Goal: Task Accomplishment & Management: Manage account settings

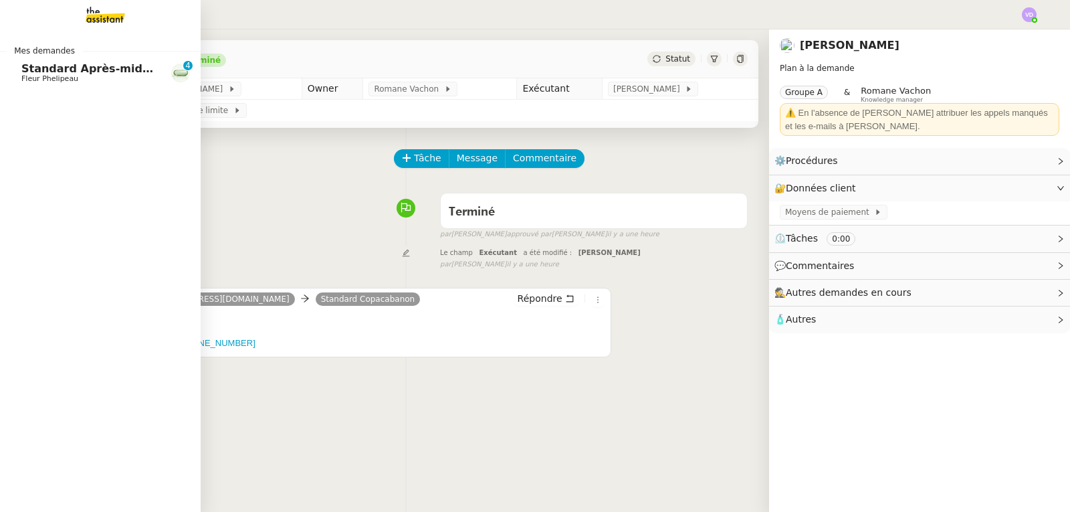
drag, startPoint x: 35, startPoint y: 74, endPoint x: 98, endPoint y: 80, distance: 63.2
click at [35, 74] on span "Standard Après-midi - DLAB" at bounding box center [105, 68] width 169 height 13
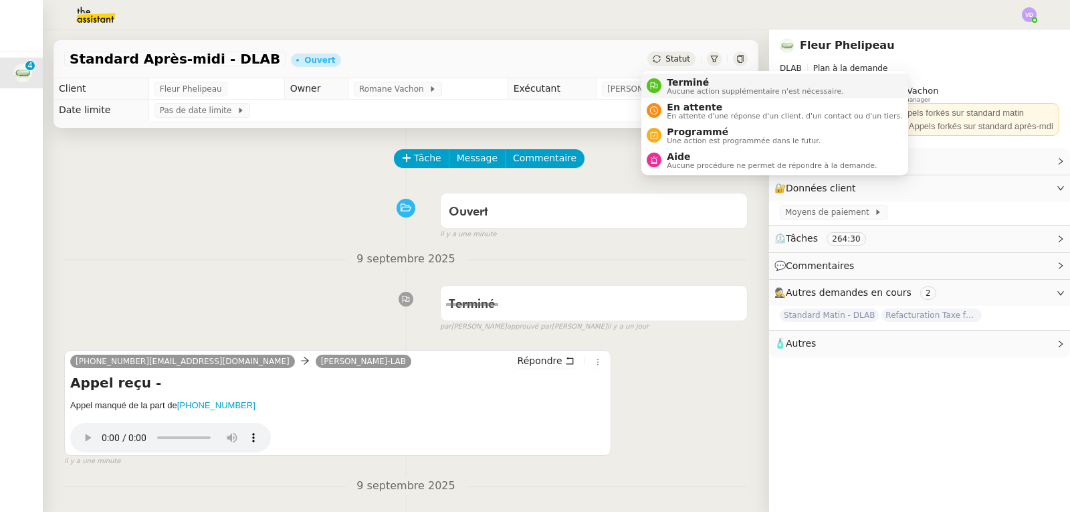
click at [675, 88] on span "Aucune action supplémentaire n'est nécessaire." at bounding box center [755, 91] width 177 height 7
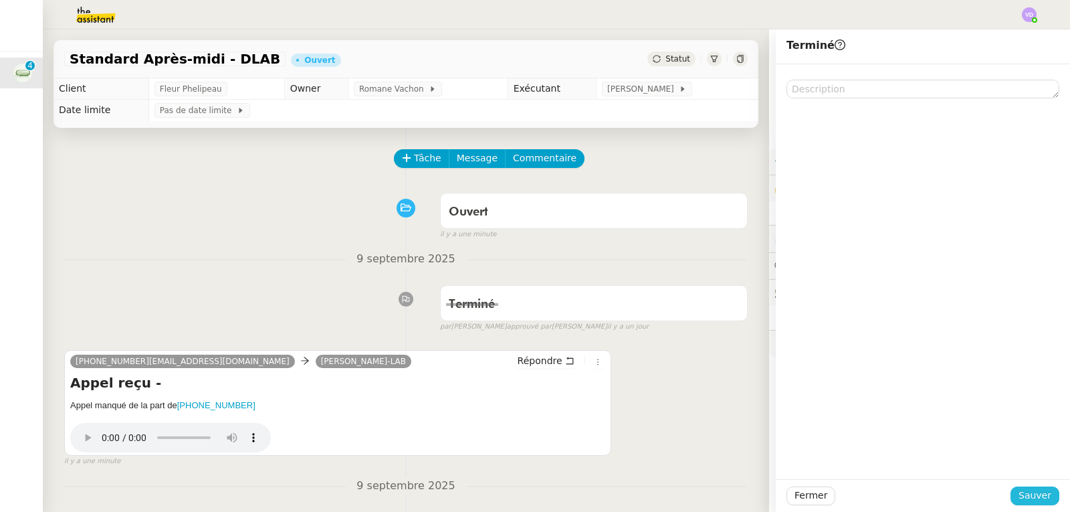
click at [1034, 488] on span "Sauver" at bounding box center [1035, 495] width 33 height 15
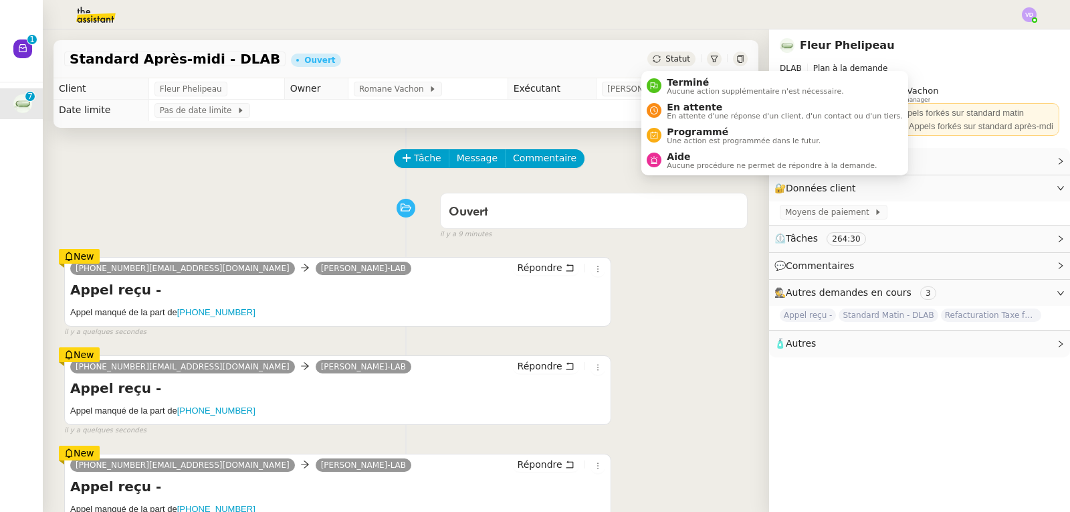
click at [684, 72] on ul "Terminé Aucune action supplémentaire n'est nécessaire. En attente En attente d'…" at bounding box center [775, 123] width 266 height 104
click at [685, 84] on span "Terminé" at bounding box center [755, 82] width 177 height 11
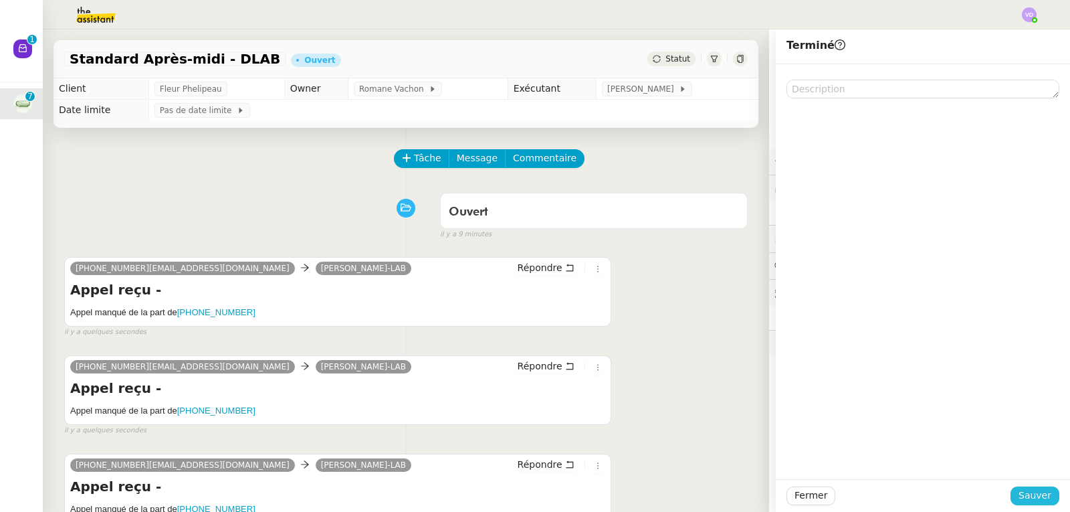
click at [1029, 493] on span "Sauver" at bounding box center [1035, 495] width 33 height 15
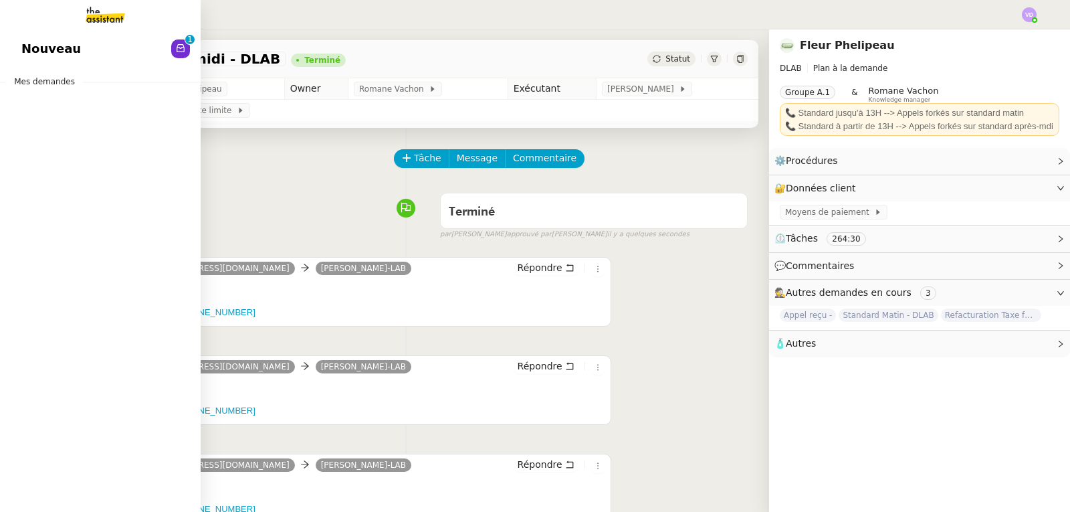
click at [35, 48] on span "Nouveau" at bounding box center [51, 49] width 60 height 20
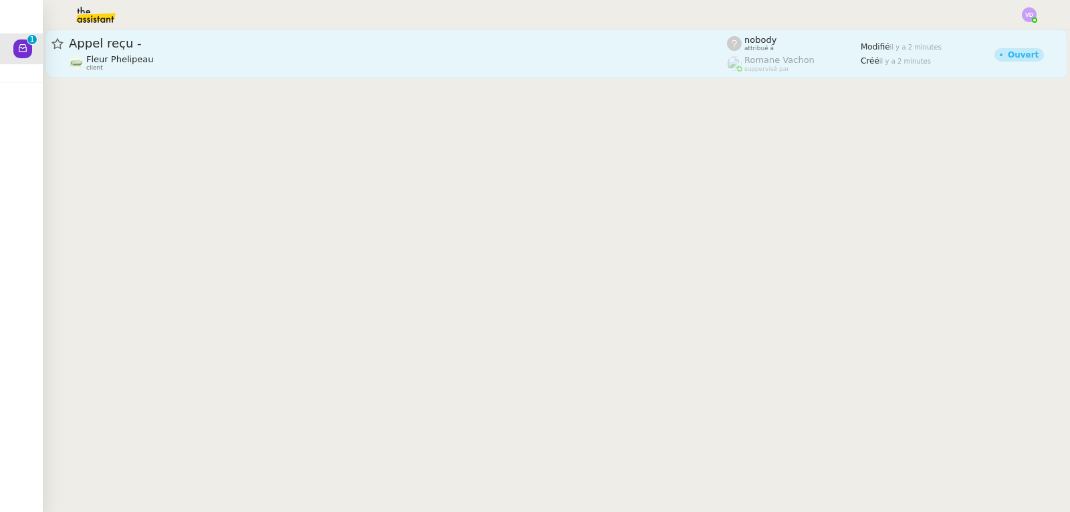
click at [294, 73] on link "Appel reçu - Fleur Phelipeau client nobody attribué à Romane Vachon suppervisé …" at bounding box center [556, 53] width 1022 height 48
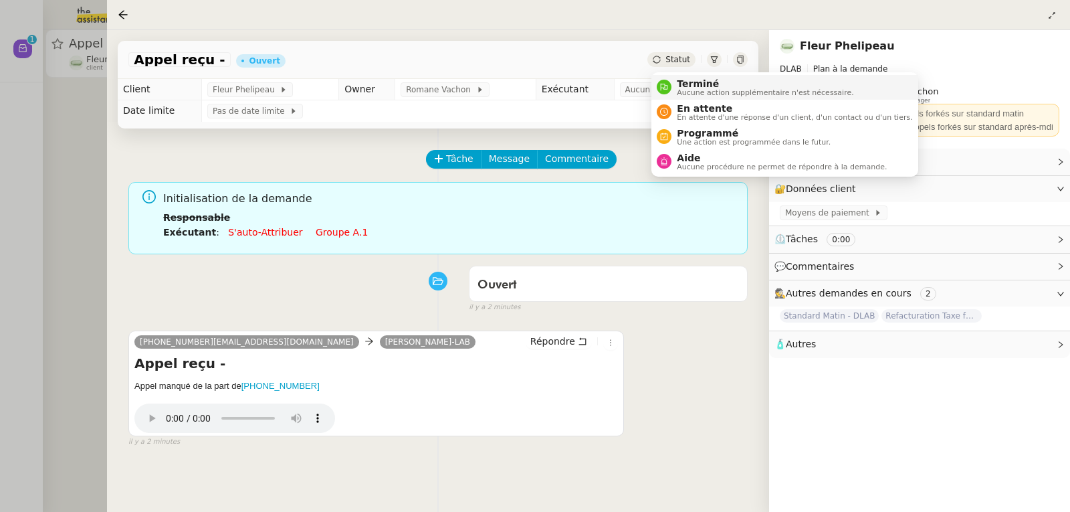
click at [686, 84] on span "Terminé" at bounding box center [765, 83] width 177 height 11
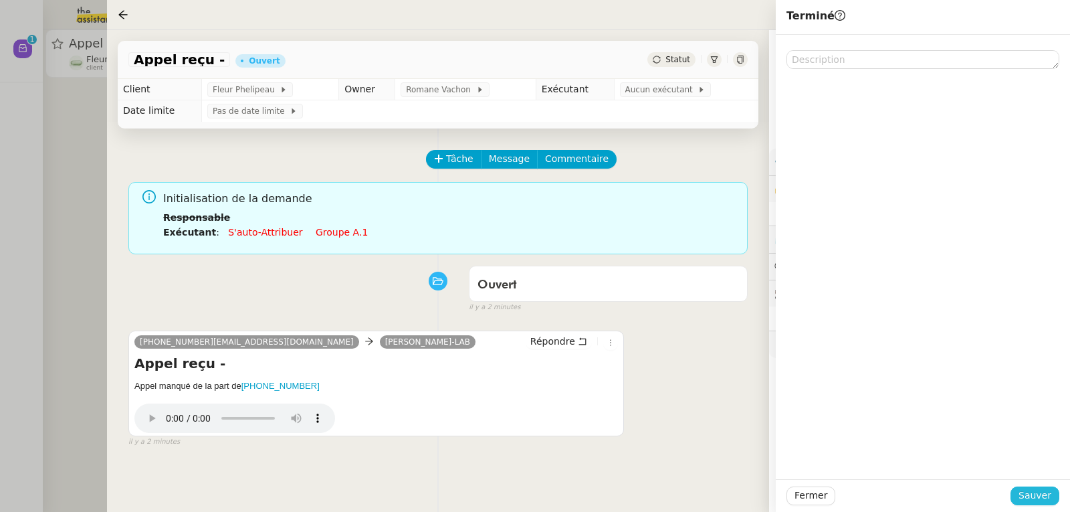
click at [1027, 494] on span "Sauver" at bounding box center [1035, 495] width 33 height 15
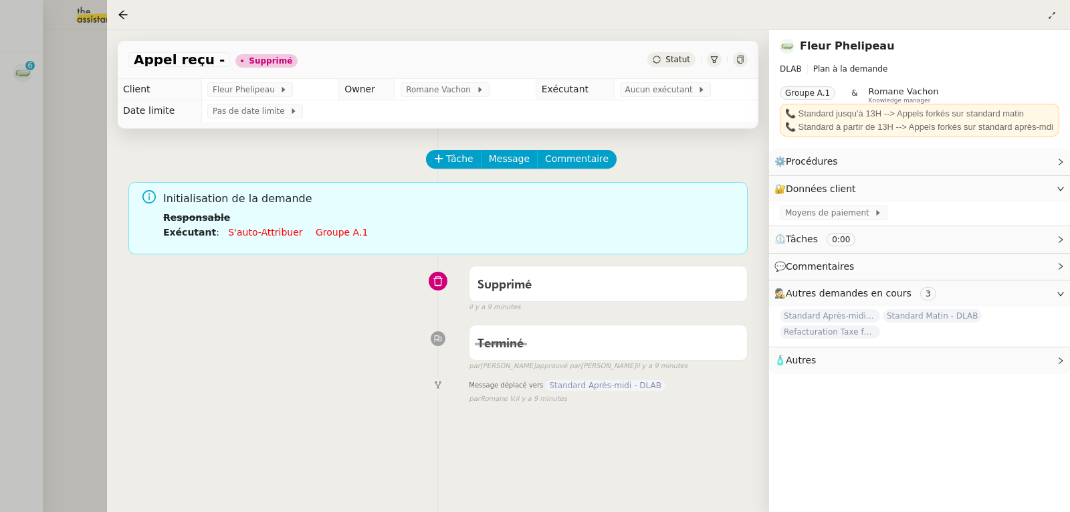
click at [103, 140] on div at bounding box center [535, 256] width 1070 height 512
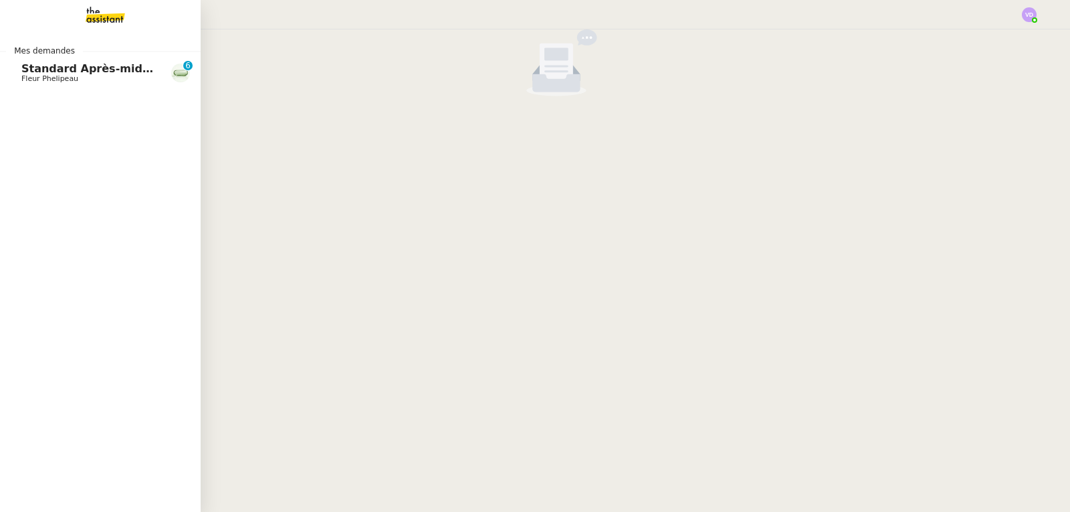
click at [40, 70] on span "Standard Après-midi - DLAB" at bounding box center [105, 68] width 169 height 13
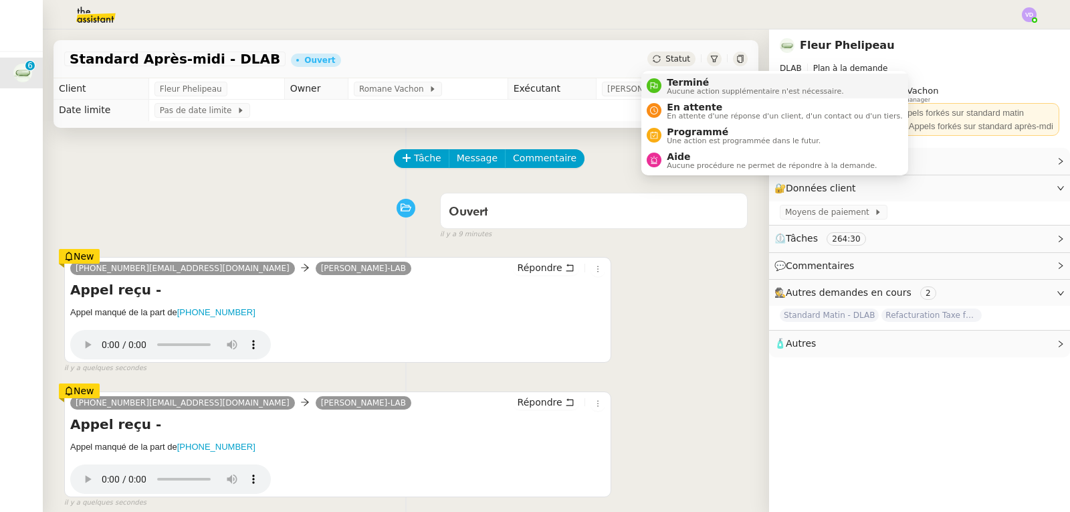
click at [678, 79] on span "Terminé" at bounding box center [755, 82] width 177 height 11
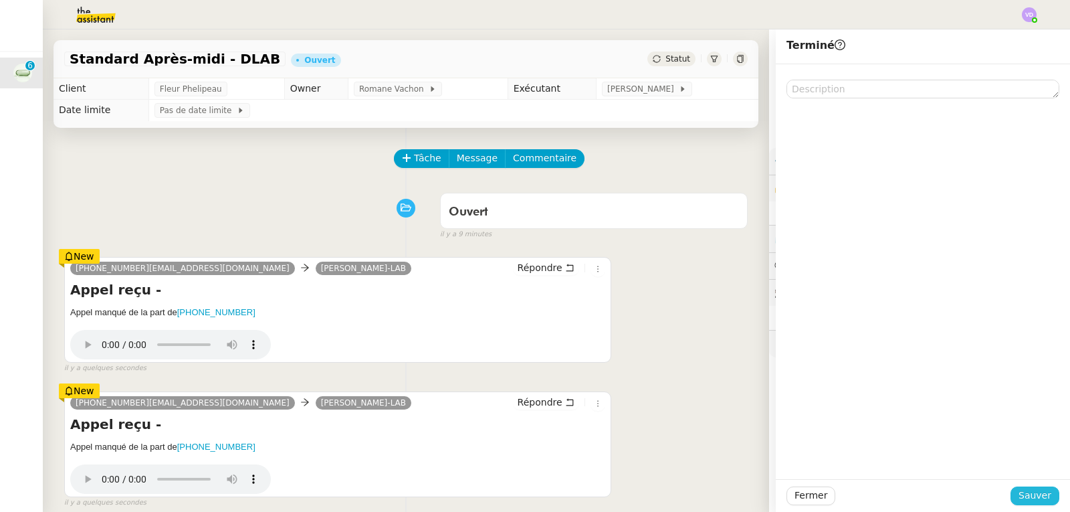
click at [1037, 495] on span "Sauver" at bounding box center [1035, 495] width 33 height 15
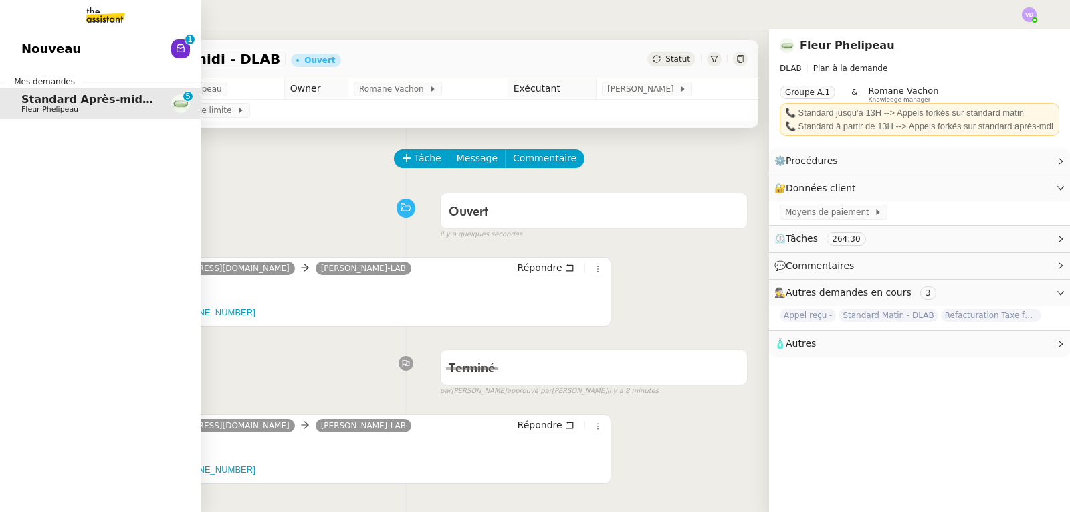
click at [92, 54] on link "Nouveau 0 1 2 3 4 5 6 7 8 9" at bounding box center [100, 48] width 201 height 31
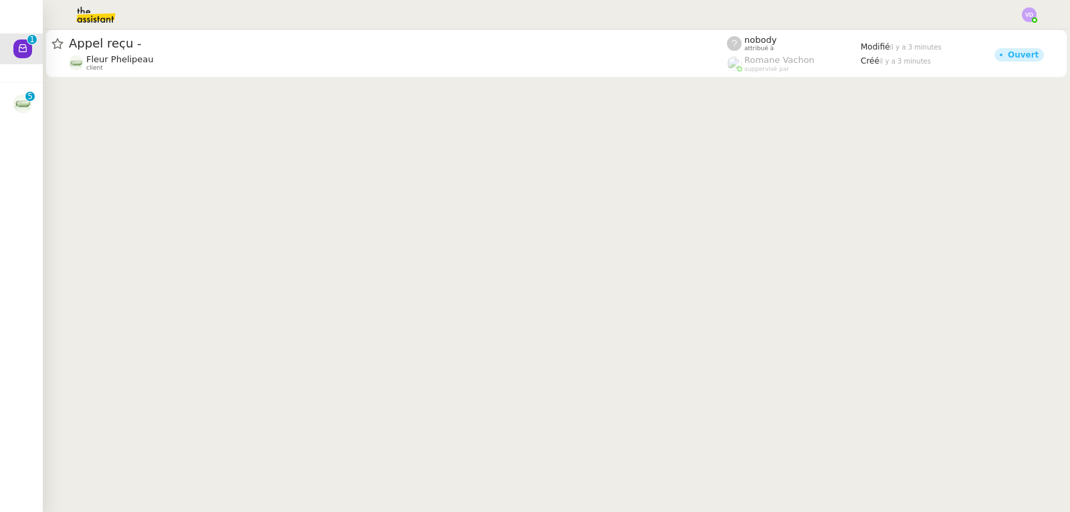
click at [435, 86] on cdk-virtual-scroll-viewport "Appel reçu - Fleur Phelipeau client nobody attribué à Romane Vachon suppervisé …" at bounding box center [556, 270] width 1027 height 482
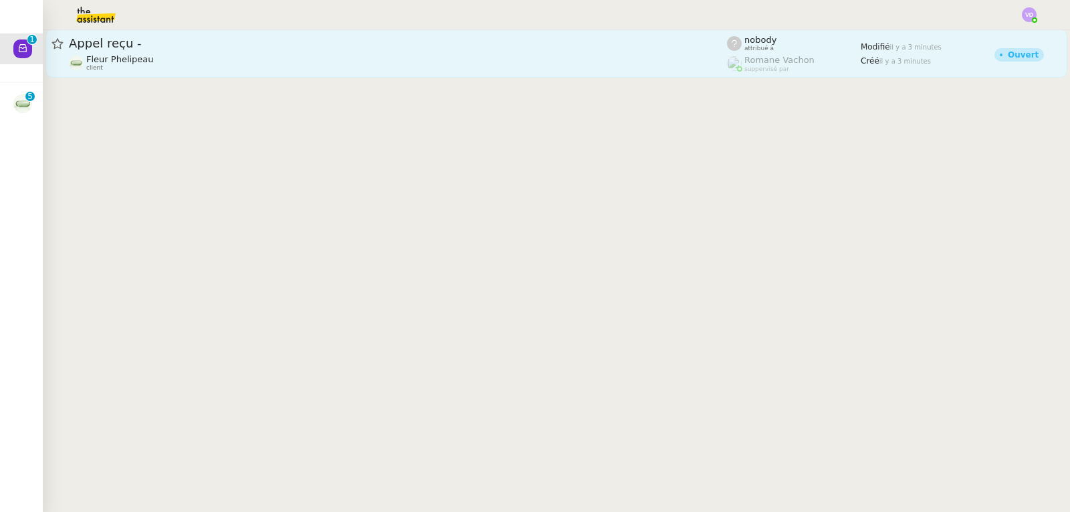
click at [446, 70] on div "Fleur Phelipeau client" at bounding box center [398, 62] width 658 height 17
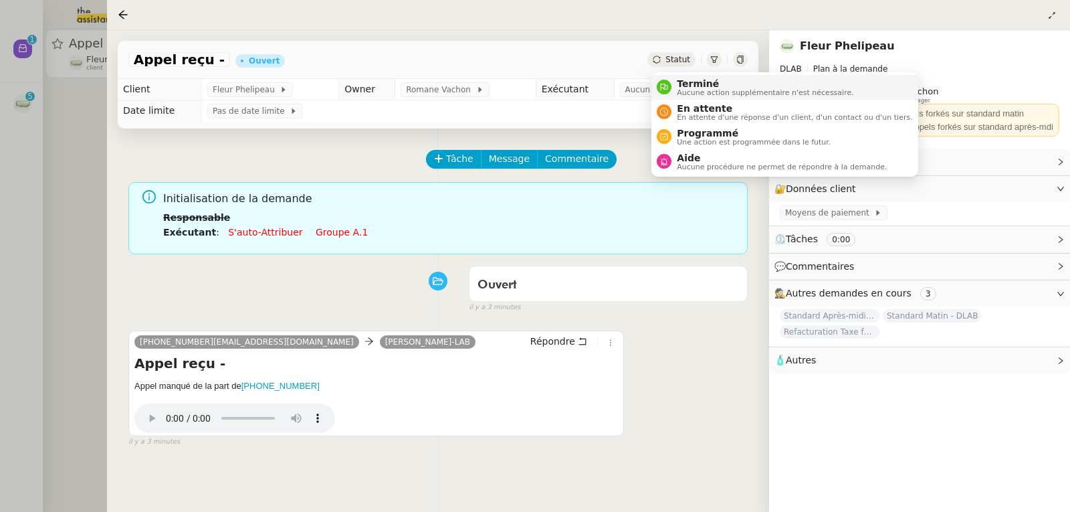
click at [687, 82] on span "Terminé" at bounding box center [765, 83] width 177 height 11
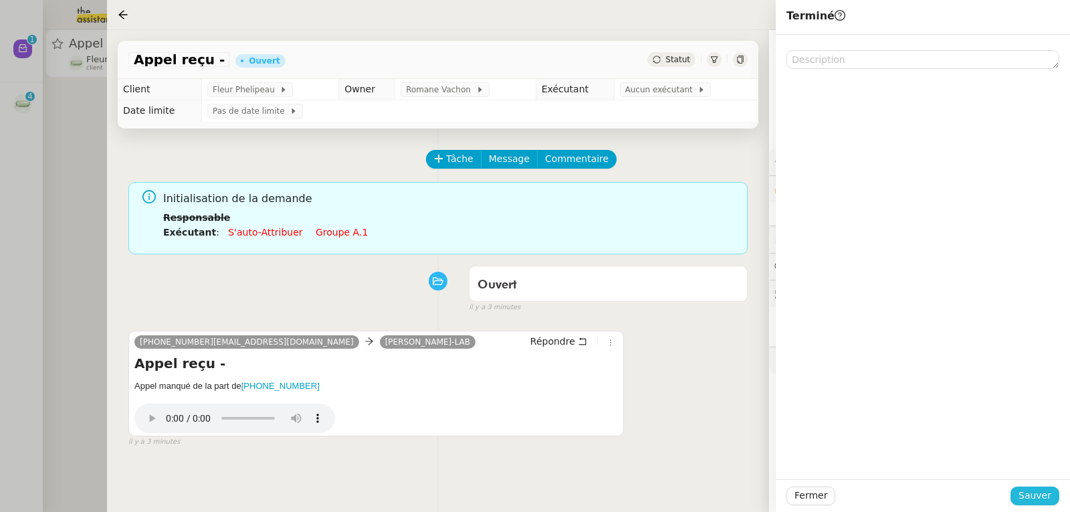
click at [1040, 496] on span "Sauver" at bounding box center [1035, 495] width 33 height 15
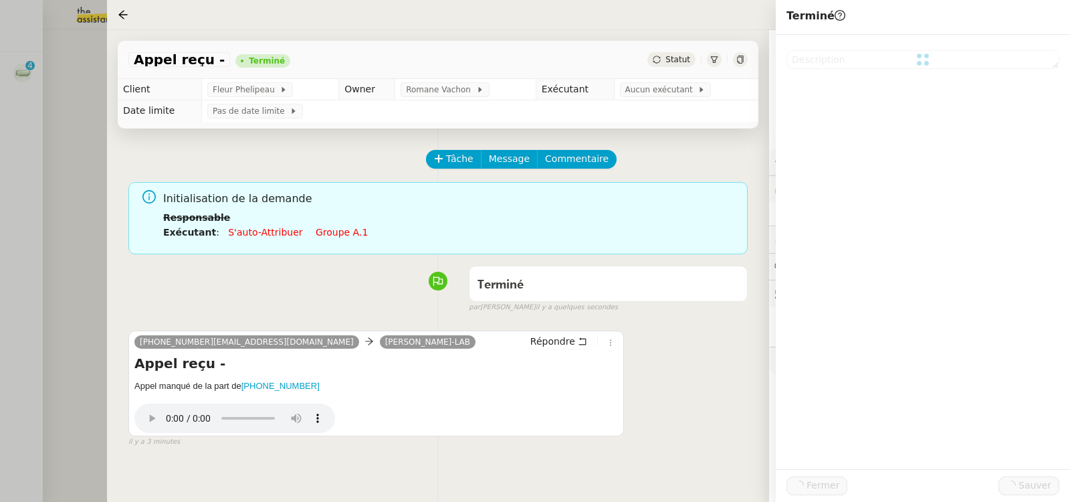
click at [80, 180] on div at bounding box center [535, 251] width 1070 height 502
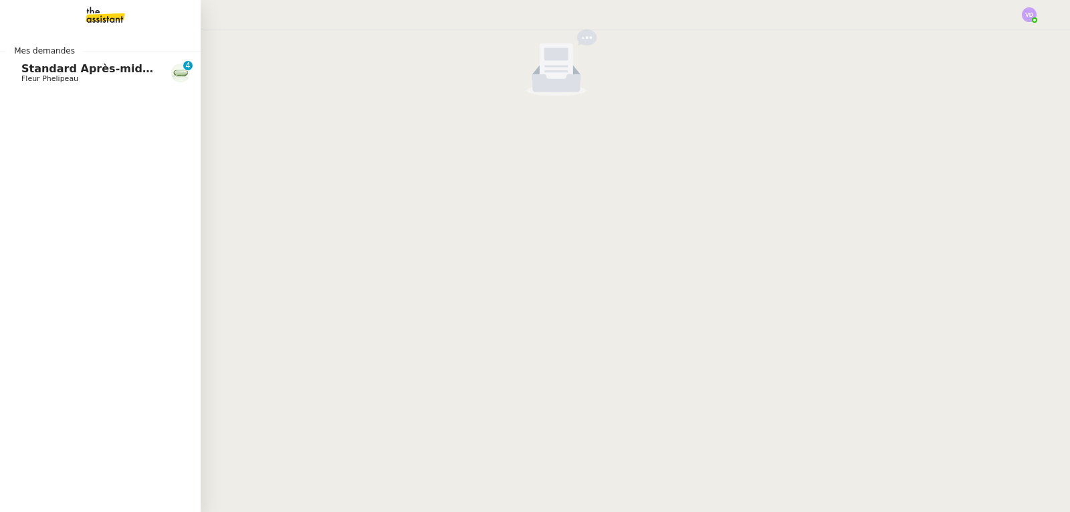
click at [37, 70] on span "Standard Après-midi - DLAB" at bounding box center [105, 68] width 169 height 13
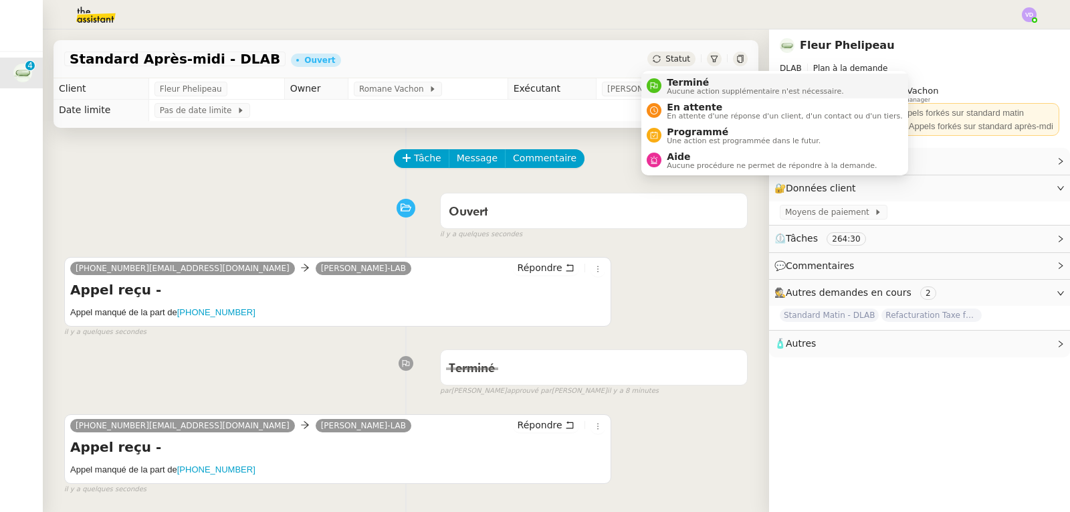
click at [692, 88] on span "Aucune action supplémentaire n'est nécessaire." at bounding box center [755, 91] width 177 height 7
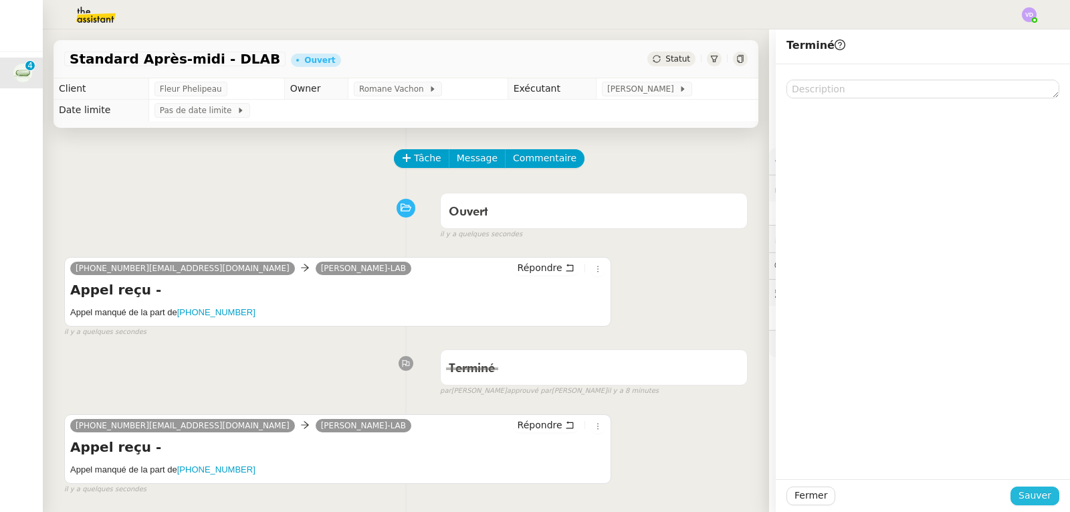
click at [1025, 492] on span "Sauver" at bounding box center [1035, 495] width 33 height 15
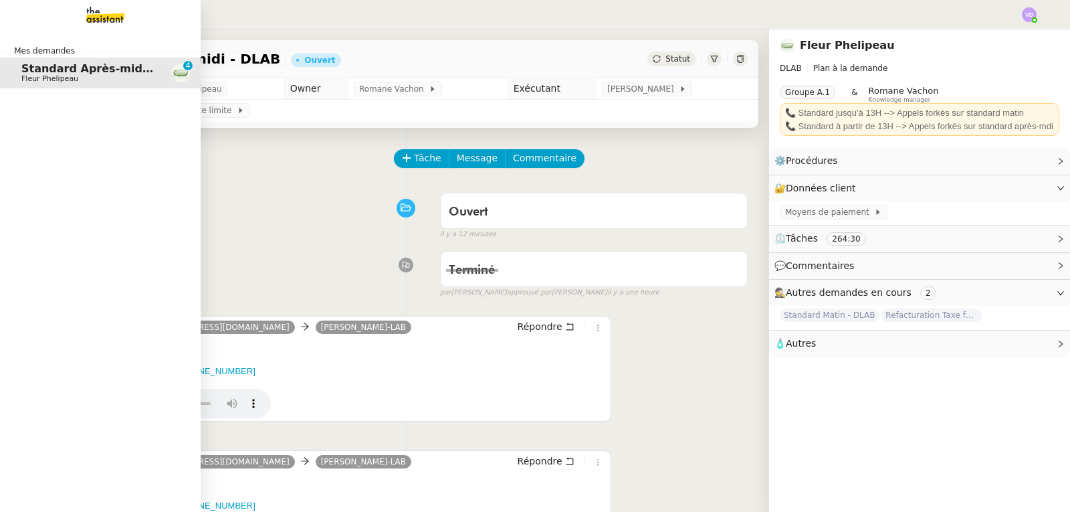
click at [88, 72] on span "Standard Après-midi - DLAB" at bounding box center [105, 68] width 169 height 13
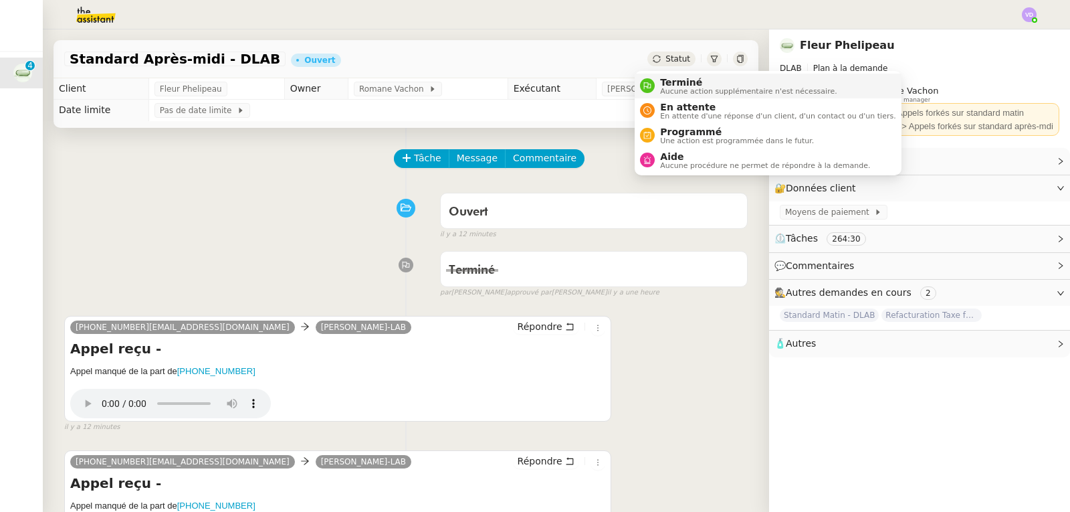
click at [662, 88] on span "Aucune action supplémentaire n'est nécessaire." at bounding box center [748, 91] width 177 height 7
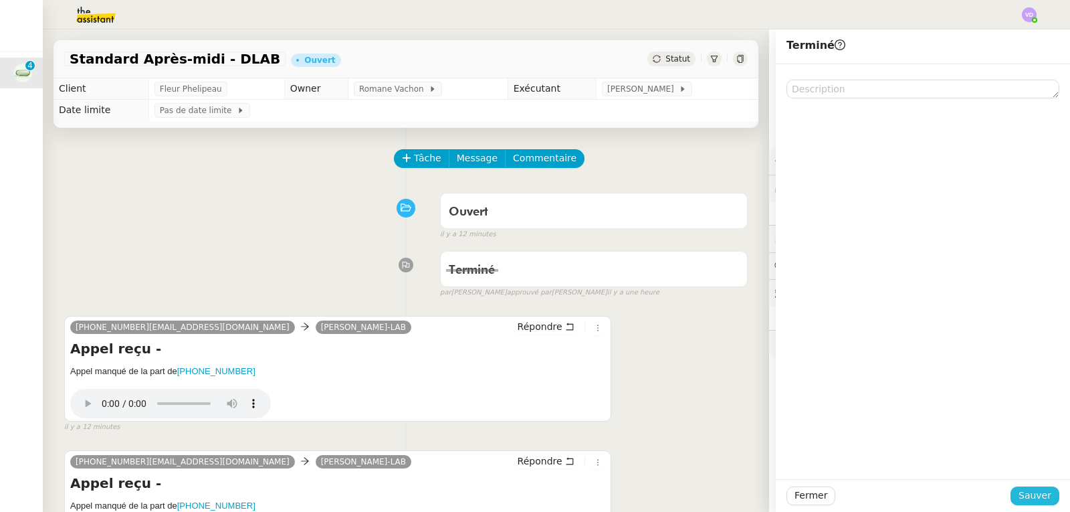
click at [1022, 490] on span "Sauver" at bounding box center [1035, 495] width 33 height 15
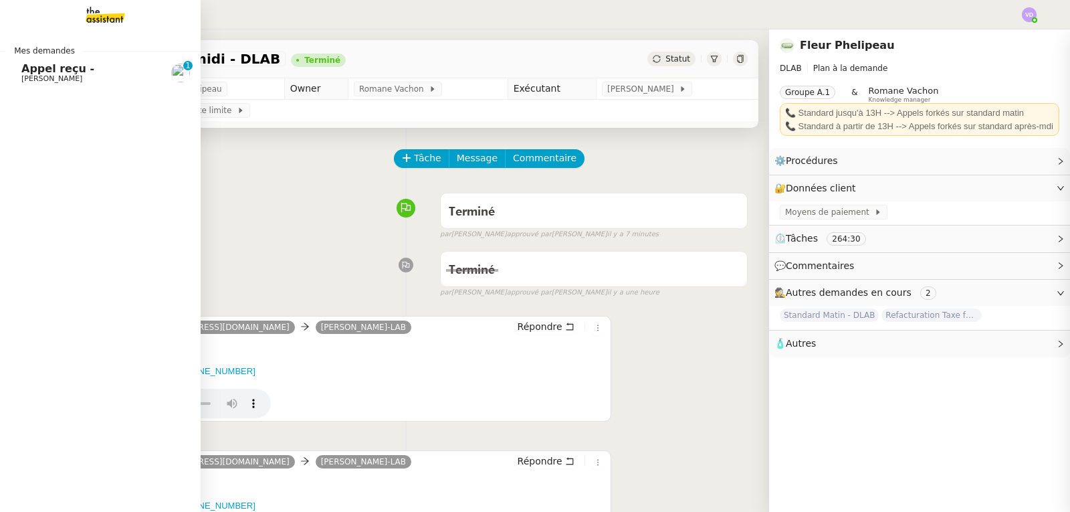
click at [33, 72] on span "Appel reçu -" at bounding box center [57, 68] width 73 height 13
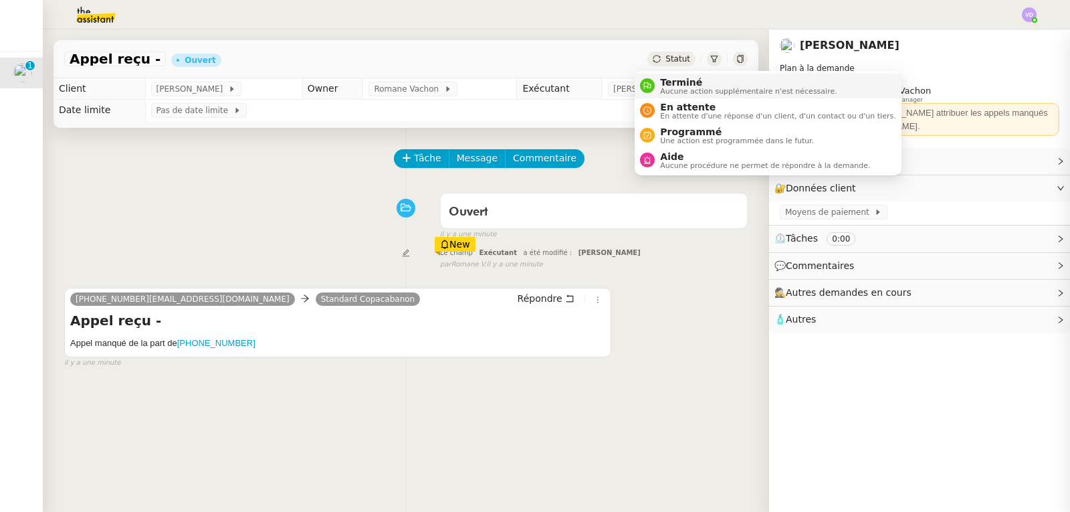
click at [681, 85] on span "Terminé" at bounding box center [748, 82] width 177 height 11
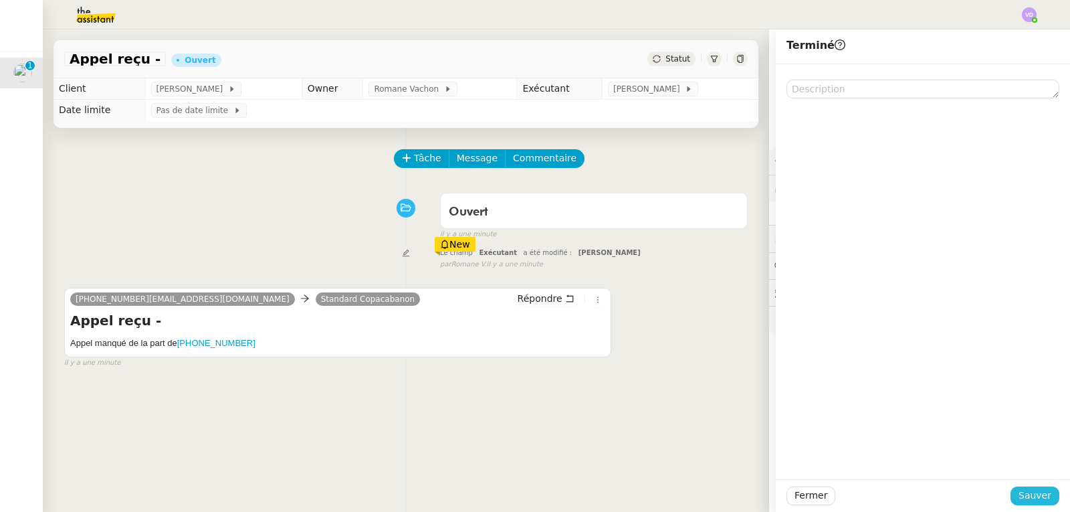
click at [1033, 488] on span "Sauver" at bounding box center [1035, 495] width 33 height 15
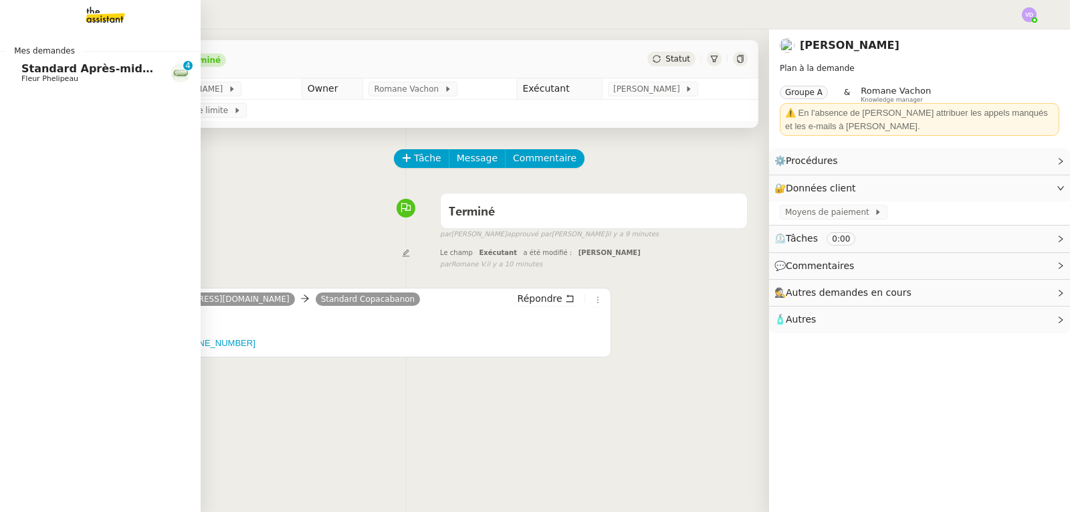
click at [129, 92] on div "Mes demandes Standard Après-midi - DLAB Fleur Phelipeau 0 1 2 3 4 5 6 7 8 9" at bounding box center [100, 270] width 201 height 482
click at [128, 68] on span "Standard Après-midi - DLAB" at bounding box center [105, 68] width 169 height 13
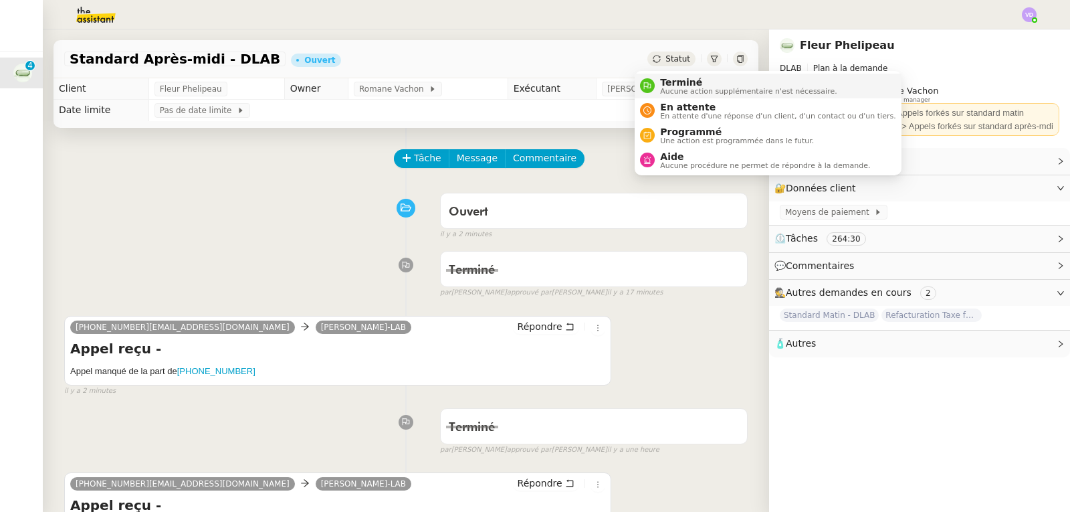
click at [666, 79] on span "Terminé" at bounding box center [748, 82] width 177 height 11
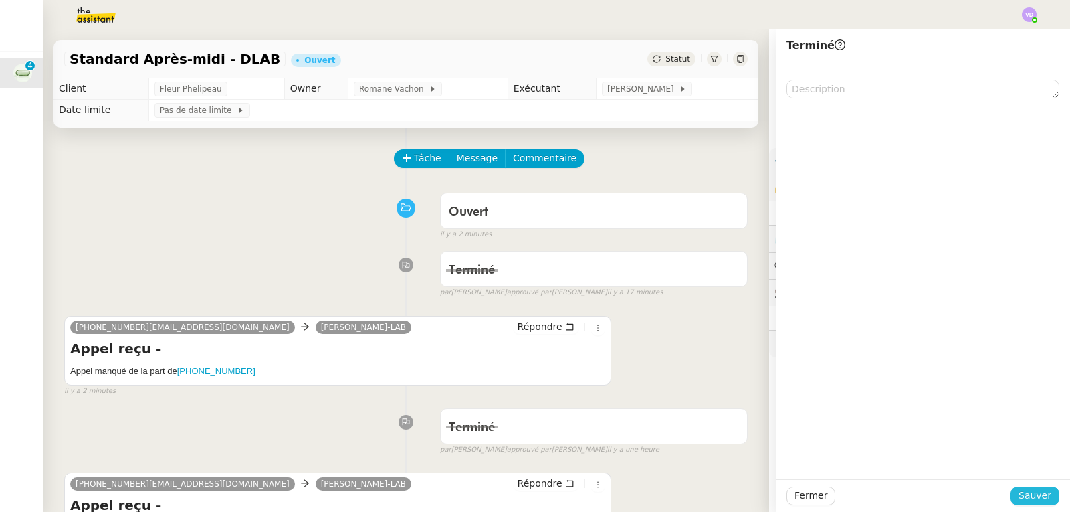
click at [1028, 500] on span "Sauver" at bounding box center [1035, 495] width 33 height 15
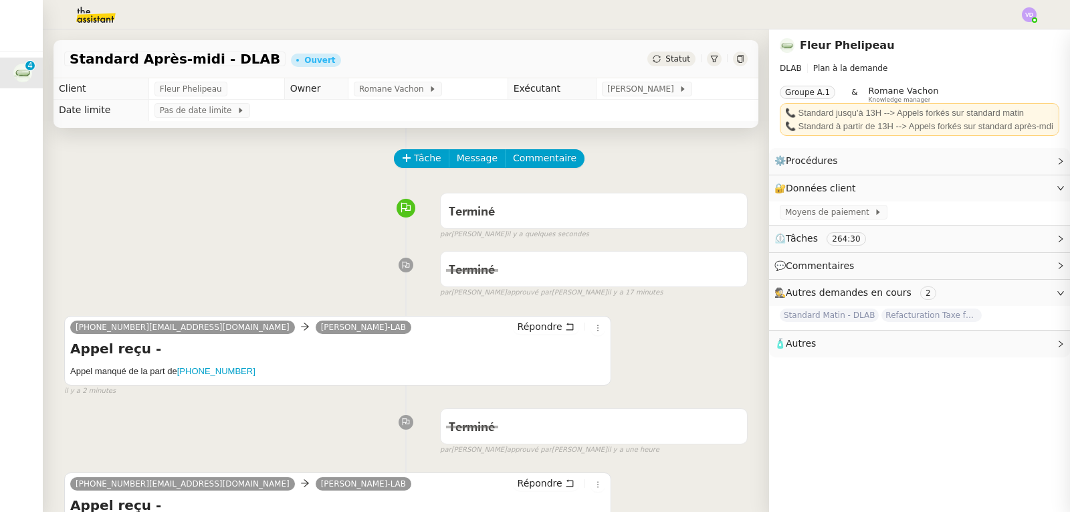
click at [267, 204] on div "Terminé false par Vanessa D. il y a quelques secondes" at bounding box center [406, 214] width 684 height 54
